Goal: Obtain resource: Obtain resource

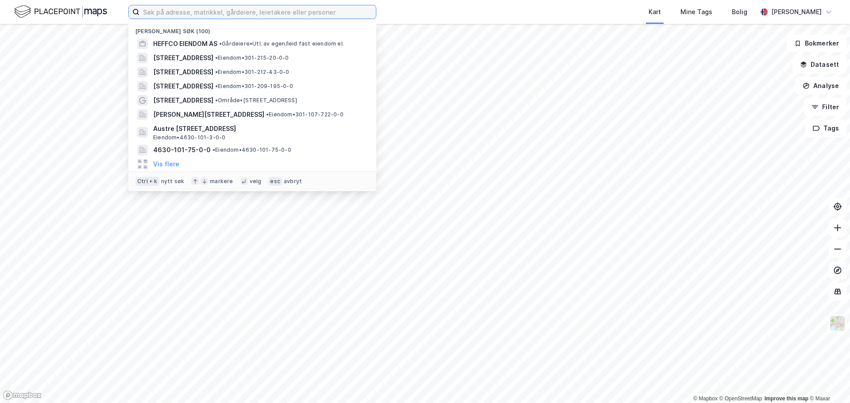
click at [230, 13] on input at bounding box center [257, 11] width 236 height 13
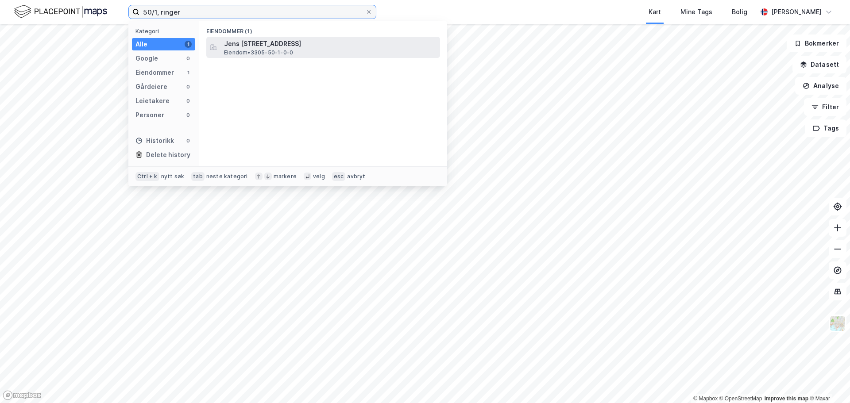
type input "50/1, ringer"
click at [245, 46] on span "Jens [STREET_ADDRESS]" at bounding box center [330, 44] width 212 height 11
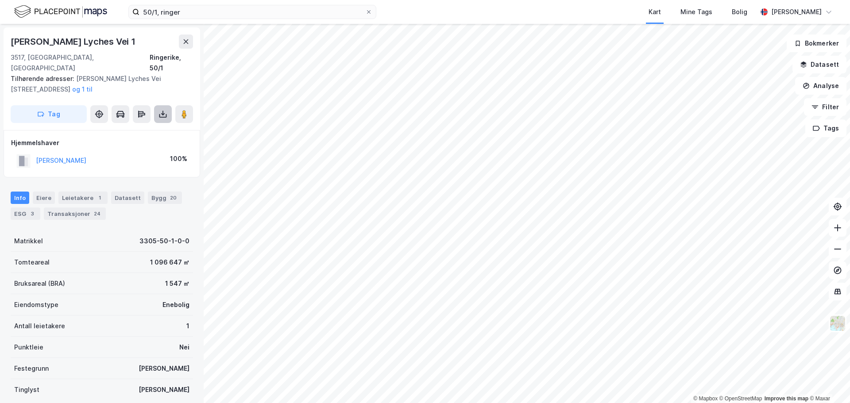
click at [157, 105] on button at bounding box center [163, 114] width 18 height 18
click at [135, 128] on div "Last ned grunnbok" at bounding box center [118, 131] width 51 height 7
click at [158, 105] on button at bounding box center [163, 114] width 18 height 18
click at [160, 114] on icon at bounding box center [163, 116] width 8 height 4
click at [144, 128] on div "Last ned grunnbok" at bounding box center [118, 131] width 51 height 7
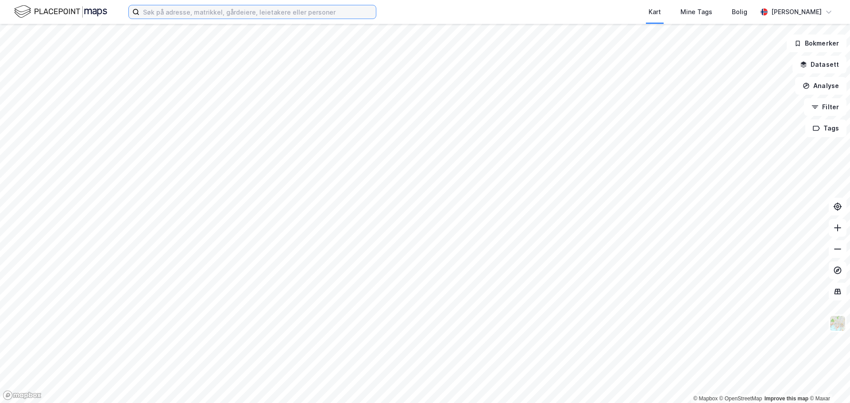
click at [256, 15] on input at bounding box center [257, 11] width 236 height 13
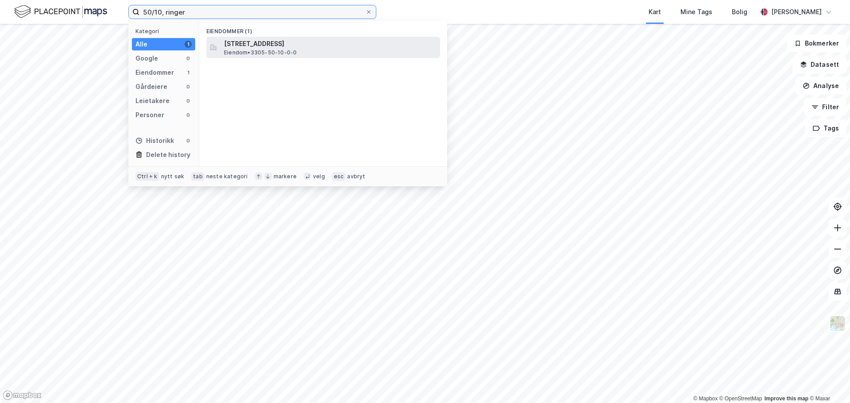
type input "50/10, ringer"
click at [274, 41] on span "Kaldbekkveien 113, 3516, HØNEFOSS, RINGERIKE" at bounding box center [330, 44] width 212 height 11
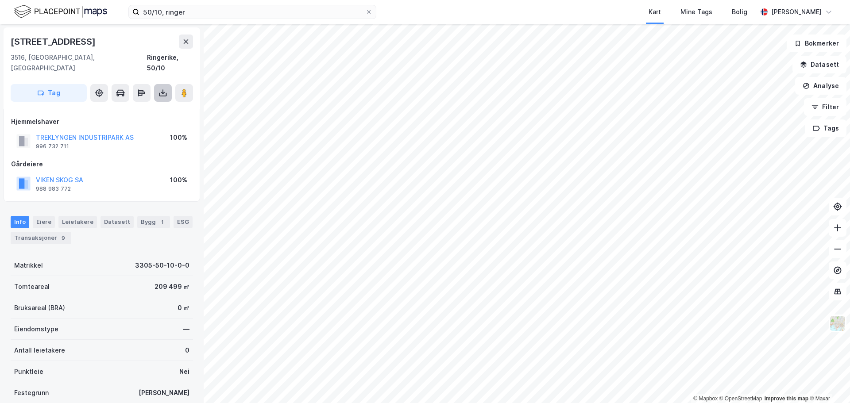
click at [160, 89] on icon at bounding box center [162, 93] width 9 height 9
click at [147, 104] on div "Last ned grunnbok" at bounding box center [124, 111] width 94 height 14
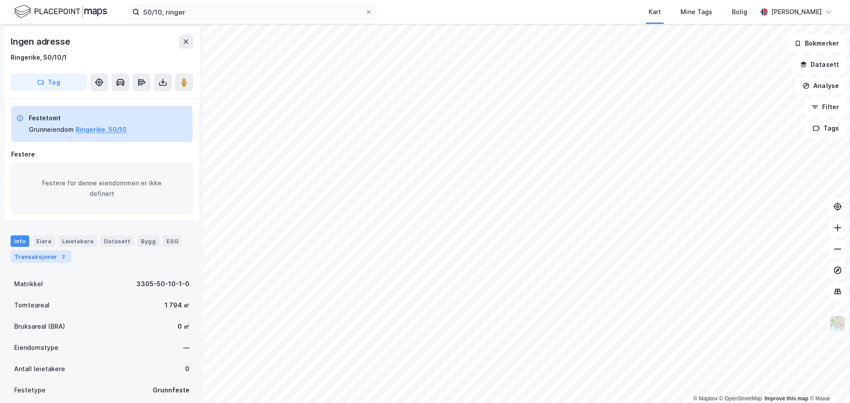
click at [47, 255] on div "Transaksjoner 2" at bounding box center [41, 257] width 61 height 12
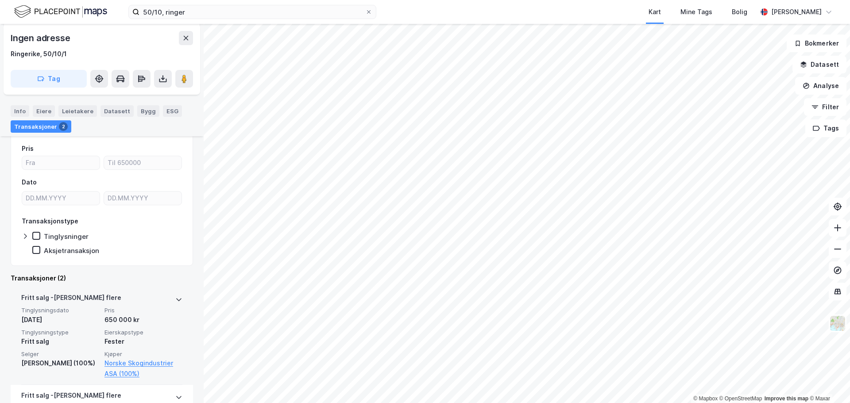
scroll to position [132, 0]
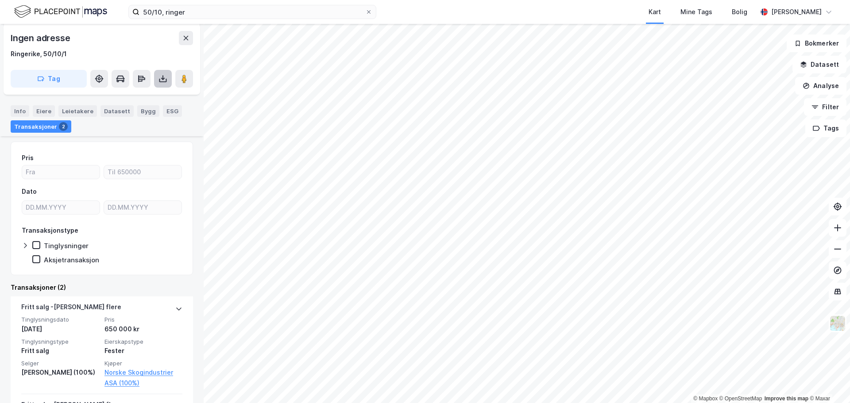
click at [158, 80] on icon at bounding box center [162, 78] width 9 height 9
click at [134, 99] on div "Last ned grunnbok" at bounding box center [118, 96] width 51 height 7
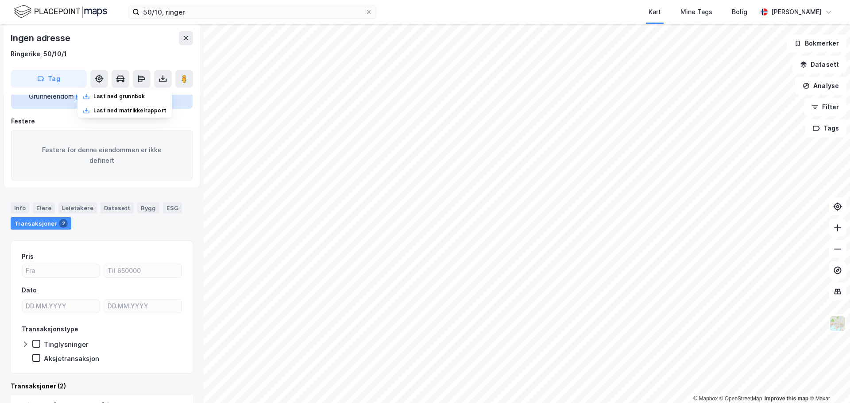
scroll to position [0, 0]
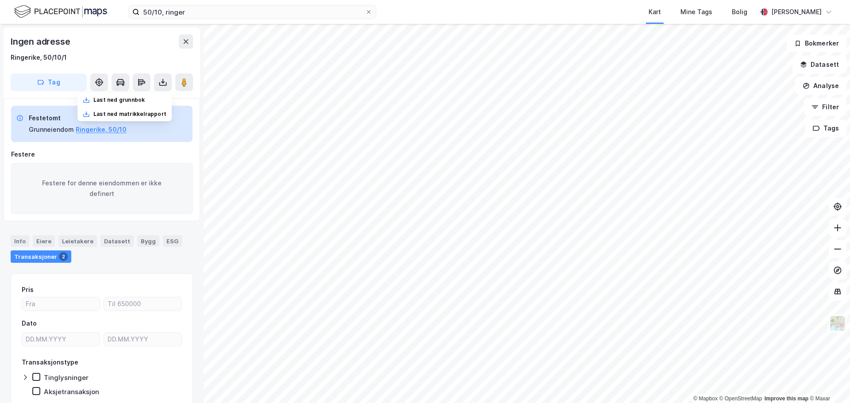
click at [93, 197] on div "Festere for denne eiendommen er ikke definert" at bounding box center [101, 188] width 181 height 50
click at [95, 193] on div "Festere for denne eiendommen er ikke definert" at bounding box center [101, 188] width 181 height 50
copy div "Festere for denne eiendommen er ikke definert"
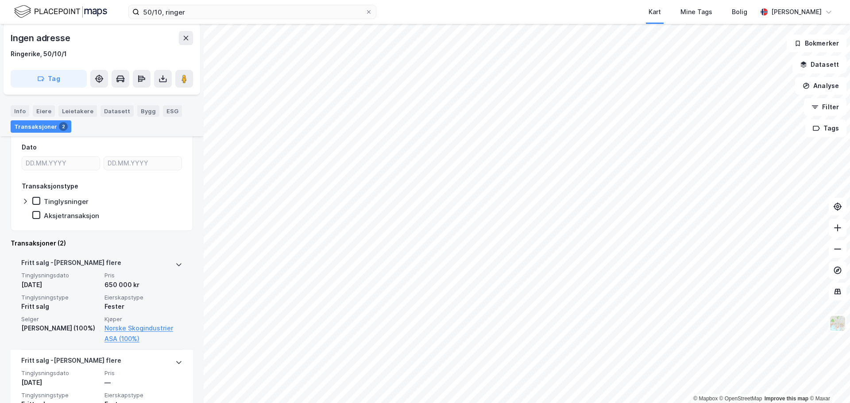
scroll to position [220, 0]
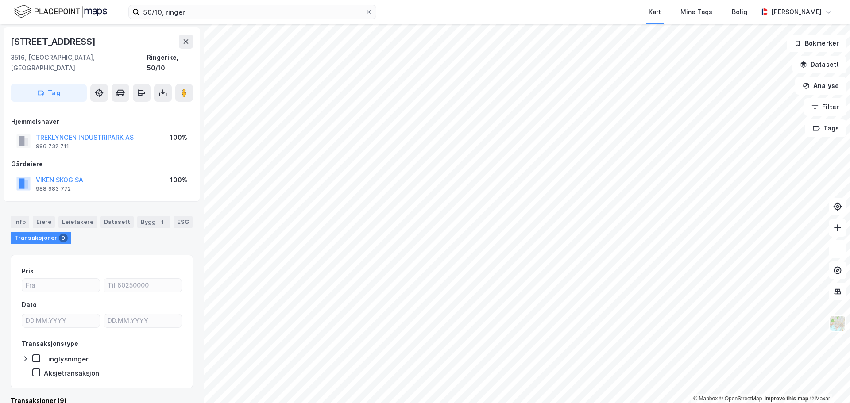
click at [22, 205] on div "Info Eiere Leietakere Datasett Bygg 1 ESG Transaksjoner 9" at bounding box center [102, 226] width 204 height 42
click at [20, 216] on div "Info" at bounding box center [20, 222] width 19 height 12
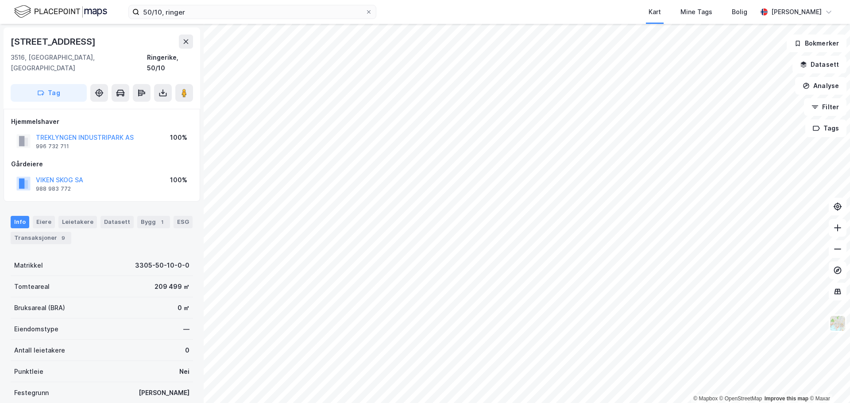
scroll to position [135, 0]
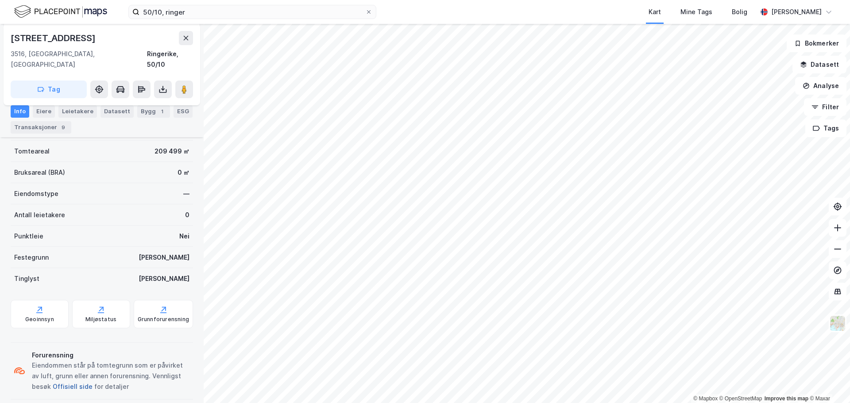
click at [0, 0] on button "Offisiell side" at bounding box center [0, 0] width 0 height 0
